Goal: Download file/media

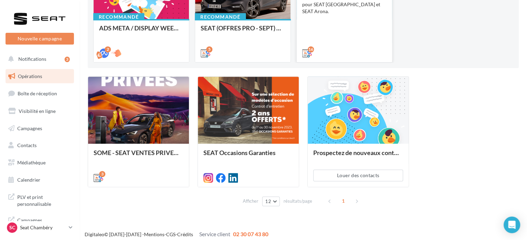
scroll to position [128, 0]
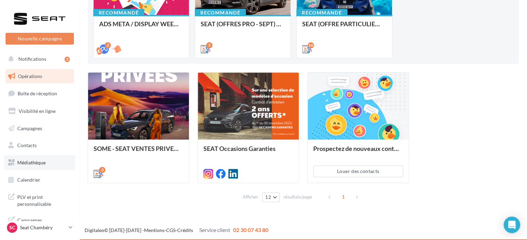
click at [37, 156] on link "Médiathèque" at bounding box center [39, 162] width 71 height 15
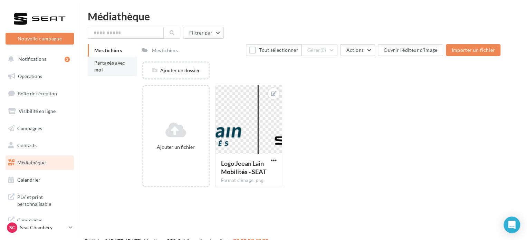
click at [112, 67] on li "Partagés avec moi" at bounding box center [112, 66] width 49 height 19
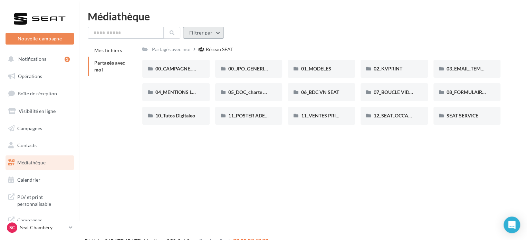
click at [212, 36] on button "Filtrer par" at bounding box center [203, 33] width 41 height 12
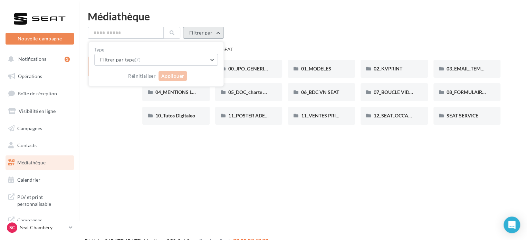
click at [217, 34] on button "Filtrer par" at bounding box center [203, 33] width 41 height 12
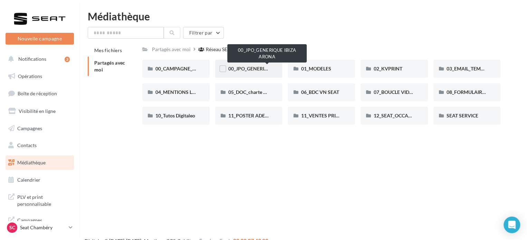
click at [247, 71] on span "00_JPO_GENERIQUE IBIZA ARONA" at bounding box center [267, 69] width 78 height 6
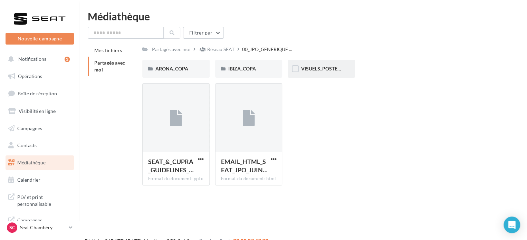
click at [320, 65] on div "VISUELS_POSTERS" at bounding box center [321, 69] width 67 height 18
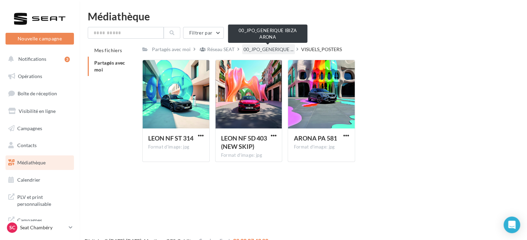
click at [265, 50] on span "00_JPO_GENERIQUE ..." at bounding box center [269, 49] width 50 height 7
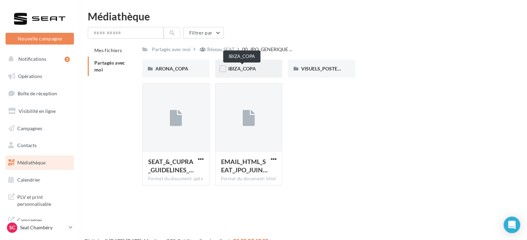
click at [241, 68] on span "IBIZA_COPA" at bounding box center [242, 69] width 28 height 6
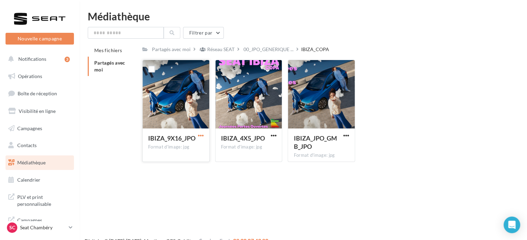
click at [202, 135] on span "button" at bounding box center [201, 136] width 6 height 6
click at [177, 153] on button "Télécharger" at bounding box center [170, 149] width 69 height 18
click at [273, 136] on span "button" at bounding box center [273, 136] width 6 height 6
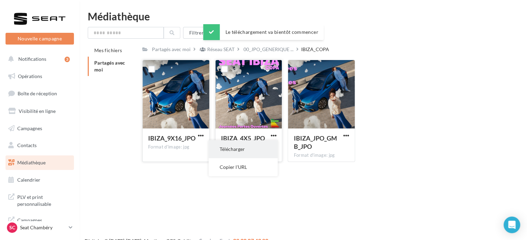
click at [263, 150] on button "Télécharger" at bounding box center [243, 149] width 69 height 18
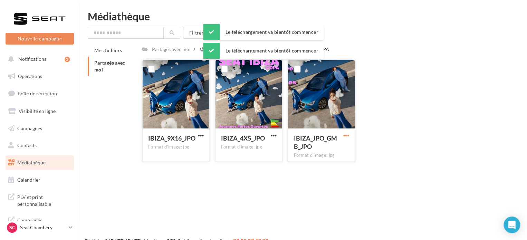
click at [345, 134] on span "button" at bounding box center [346, 136] width 6 height 6
click at [308, 148] on button "Télécharger" at bounding box center [316, 149] width 69 height 18
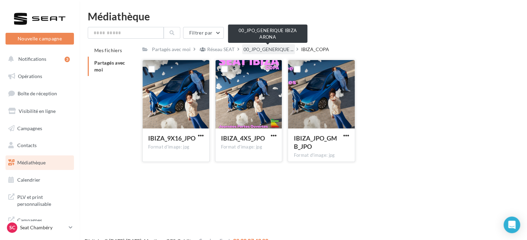
click at [252, 49] on span "00_JPO_GENERIQUE ..." at bounding box center [269, 49] width 50 height 7
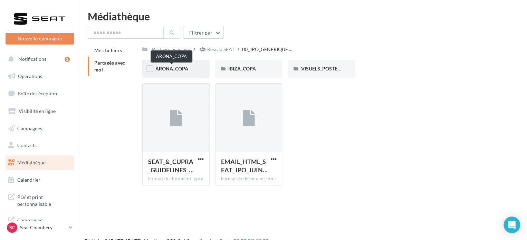
click at [175, 70] on span "ARONA_COPA" at bounding box center [171, 69] width 33 height 6
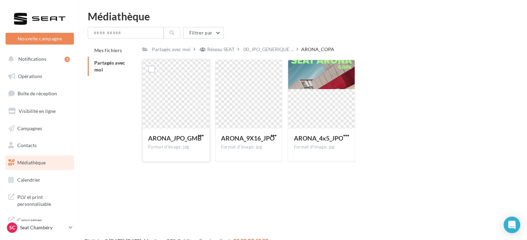
click at [156, 92] on div at bounding box center [176, 94] width 67 height 69
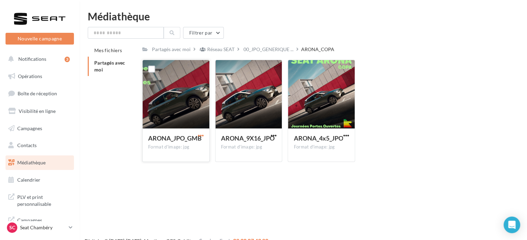
click at [203, 133] on span "button" at bounding box center [201, 136] width 6 height 6
click at [193, 147] on button "Télécharger" at bounding box center [170, 149] width 69 height 18
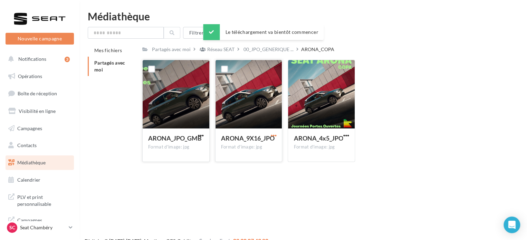
click at [272, 135] on span "button" at bounding box center [273, 136] width 6 height 6
click at [265, 145] on button "Télécharger" at bounding box center [243, 149] width 69 height 18
click at [351, 133] on div "ARONA_4x5_JPO Format d'image: jpg" at bounding box center [321, 144] width 67 height 32
click at [345, 135] on span "button" at bounding box center [346, 136] width 6 height 6
click at [311, 143] on button "Télécharger" at bounding box center [316, 149] width 69 height 18
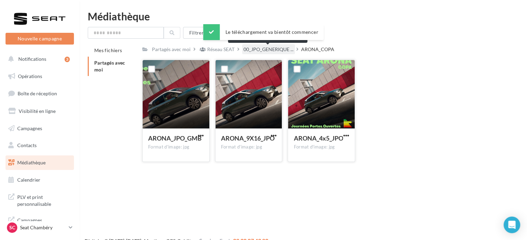
click at [265, 51] on span "00_JPO_GENERIQUE ..." at bounding box center [269, 49] width 50 height 7
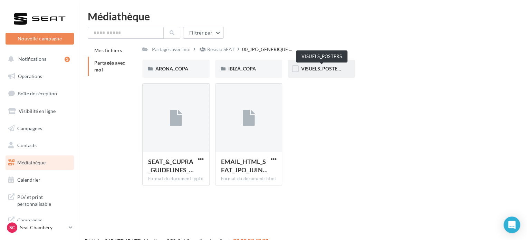
click at [324, 69] on span "VISUELS_POSTERS" at bounding box center [322, 69] width 42 height 6
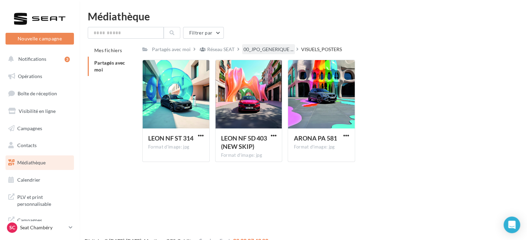
click at [265, 54] on div "00_JPO_GENERIQUE ..." at bounding box center [268, 49] width 53 height 10
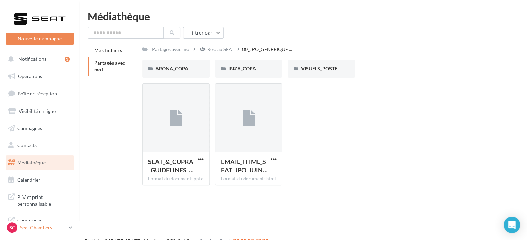
click at [47, 230] on p "Seat Chambéry" at bounding box center [43, 227] width 46 height 7
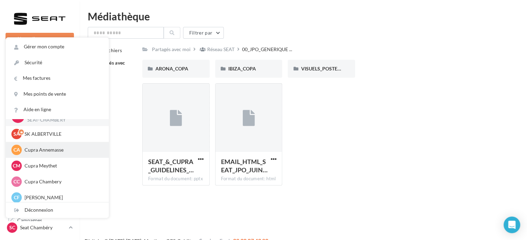
scroll to position [35, 0]
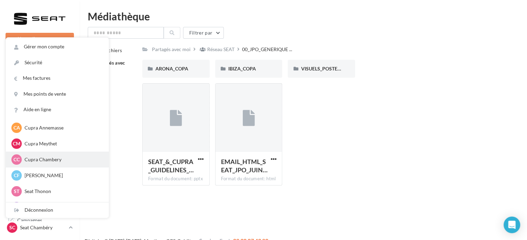
click at [69, 162] on p "Cupra Chambery" at bounding box center [63, 159] width 76 height 7
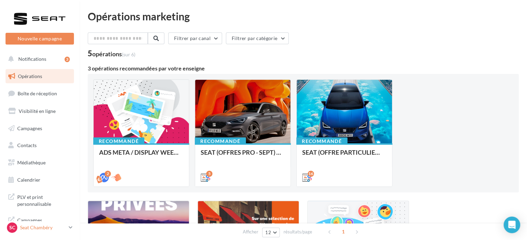
click at [45, 227] on p "Seat Chambéry" at bounding box center [43, 227] width 46 height 7
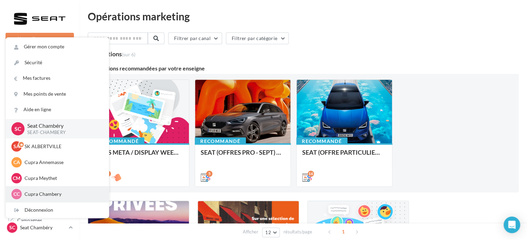
scroll to position [35, 0]
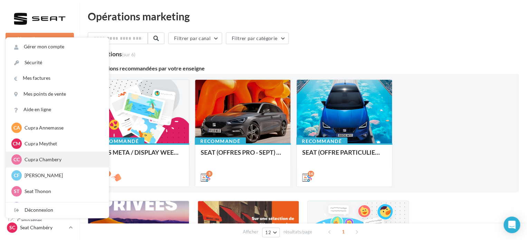
click at [44, 163] on p "Cupra Chambery" at bounding box center [63, 159] width 76 height 7
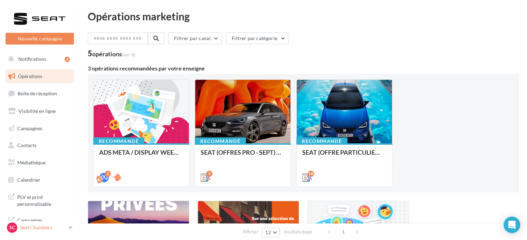
click at [65, 228] on p "Seat Chambéry" at bounding box center [43, 227] width 46 height 7
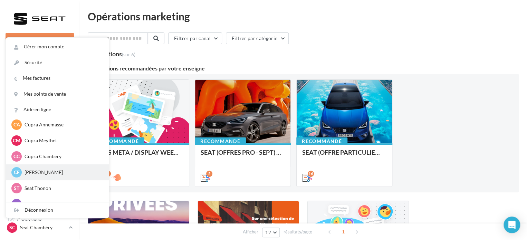
scroll to position [35, 0]
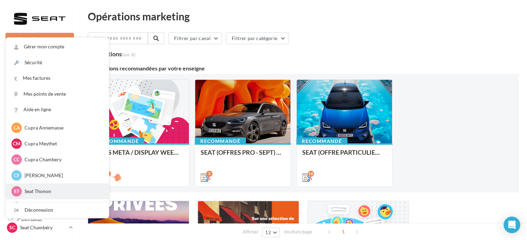
click at [43, 189] on p "Seat Thonon" at bounding box center [63, 191] width 76 height 7
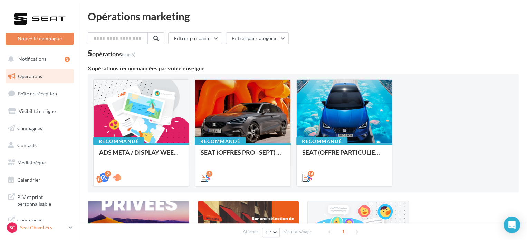
click at [66, 229] on p "Seat Chambéry" at bounding box center [43, 227] width 46 height 7
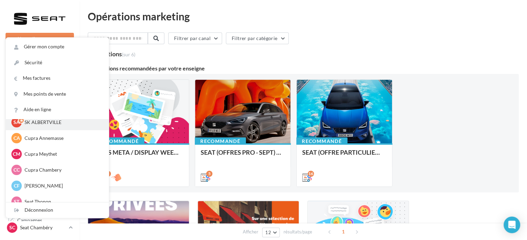
scroll to position [35, 0]
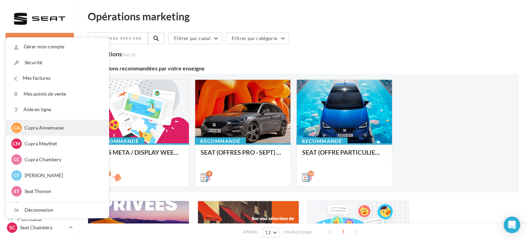
click at [63, 130] on p "Cupra Annemasse" at bounding box center [63, 127] width 76 height 7
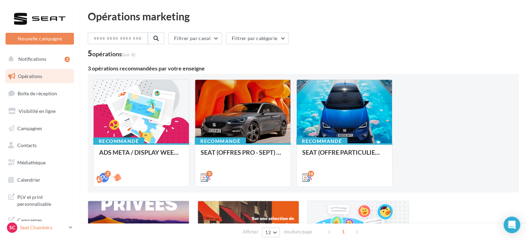
click at [61, 231] on div "SC Seat Chambéry SEAT-CHAMBERY" at bounding box center [36, 227] width 59 height 10
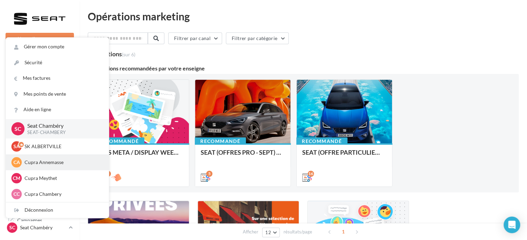
click at [48, 165] on p "Cupra Annemasse" at bounding box center [63, 162] width 76 height 7
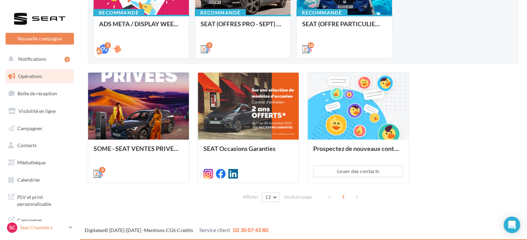
click at [36, 227] on p "Seat Chambéry" at bounding box center [43, 227] width 46 height 7
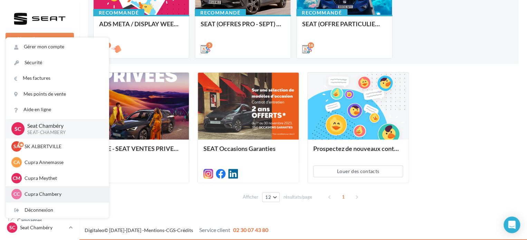
click at [53, 194] on p "Cupra Chambery" at bounding box center [63, 194] width 76 height 7
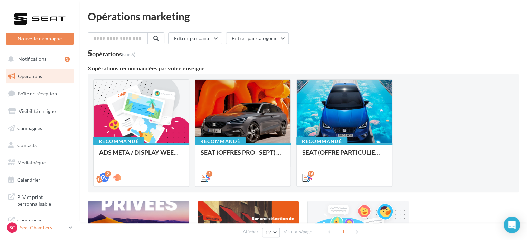
click at [34, 227] on p "Seat Chambéry" at bounding box center [43, 227] width 46 height 7
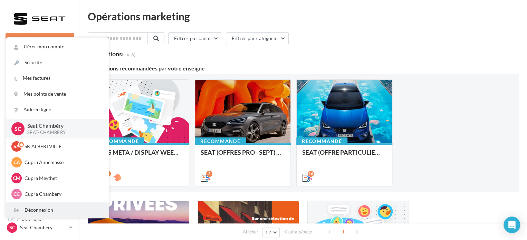
click at [43, 204] on div "Déconnexion" at bounding box center [57, 210] width 103 height 16
